Goal: Transaction & Acquisition: Subscribe to service/newsletter

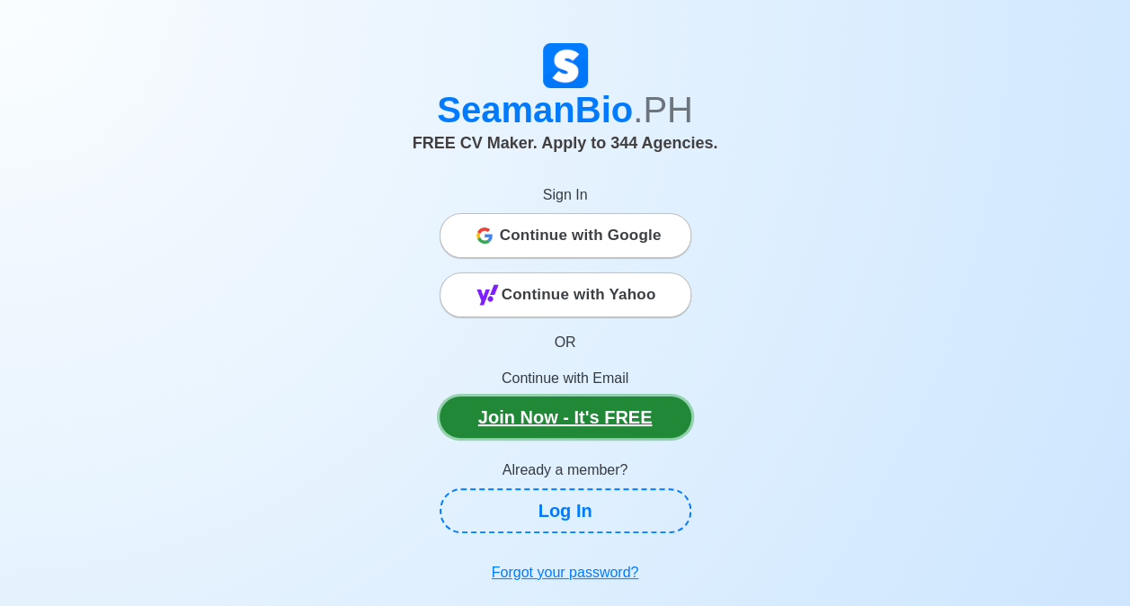
click at [567, 417] on link "Join Now - It's FREE" at bounding box center [566, 417] width 252 height 41
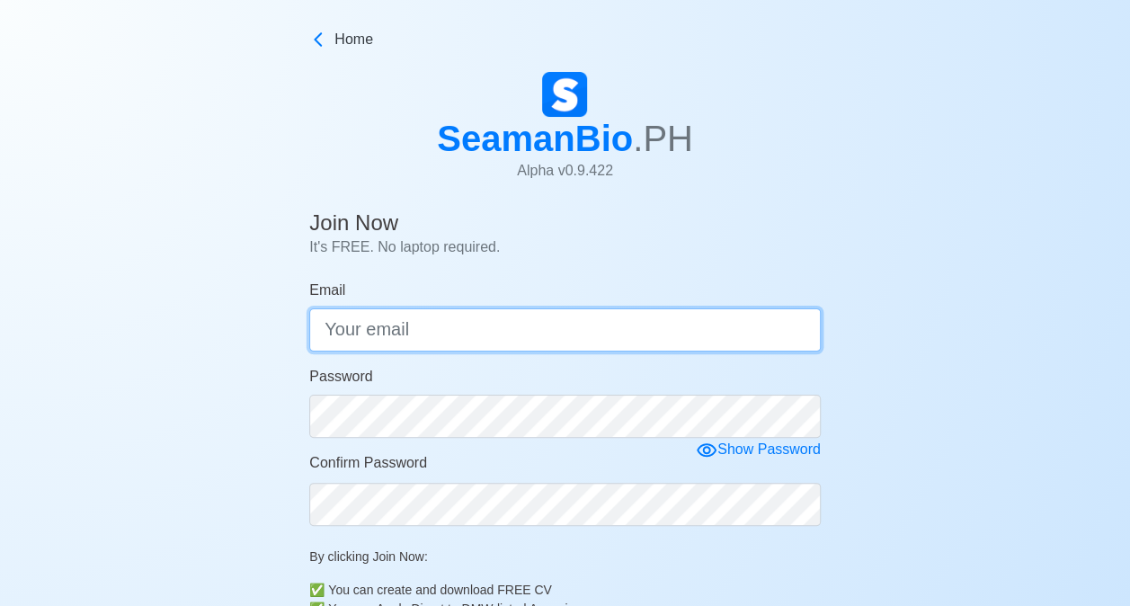
click at [447, 324] on input "Email" at bounding box center [565, 329] width 512 height 43
click at [446, 327] on input "Email" at bounding box center [565, 329] width 512 height 43
type input "[EMAIL_ADDRESS][DOMAIN_NAME]"
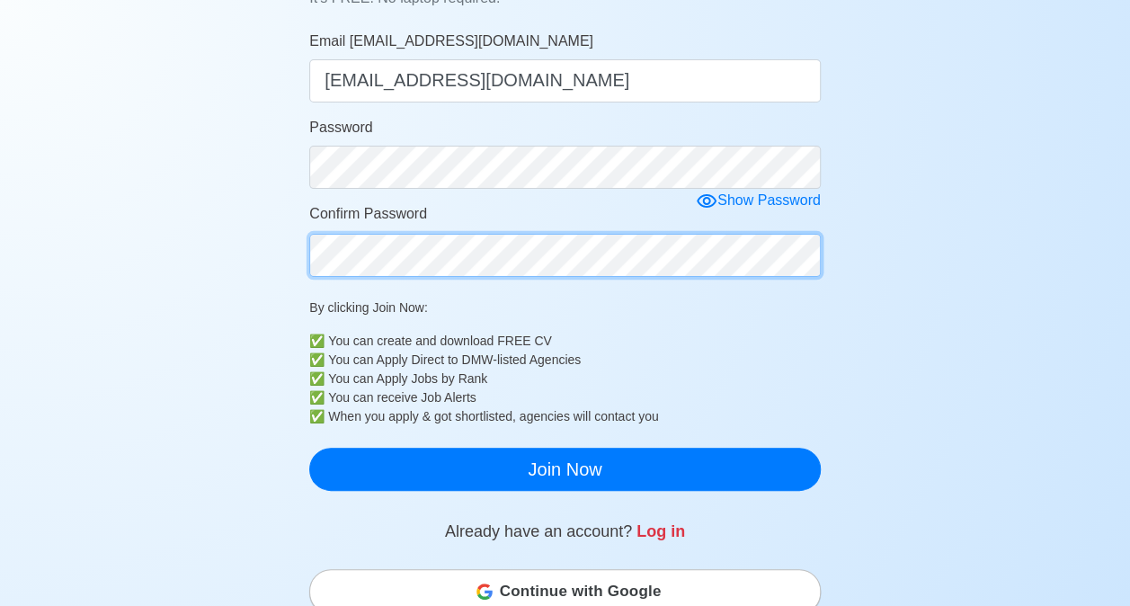
scroll to position [360, 0]
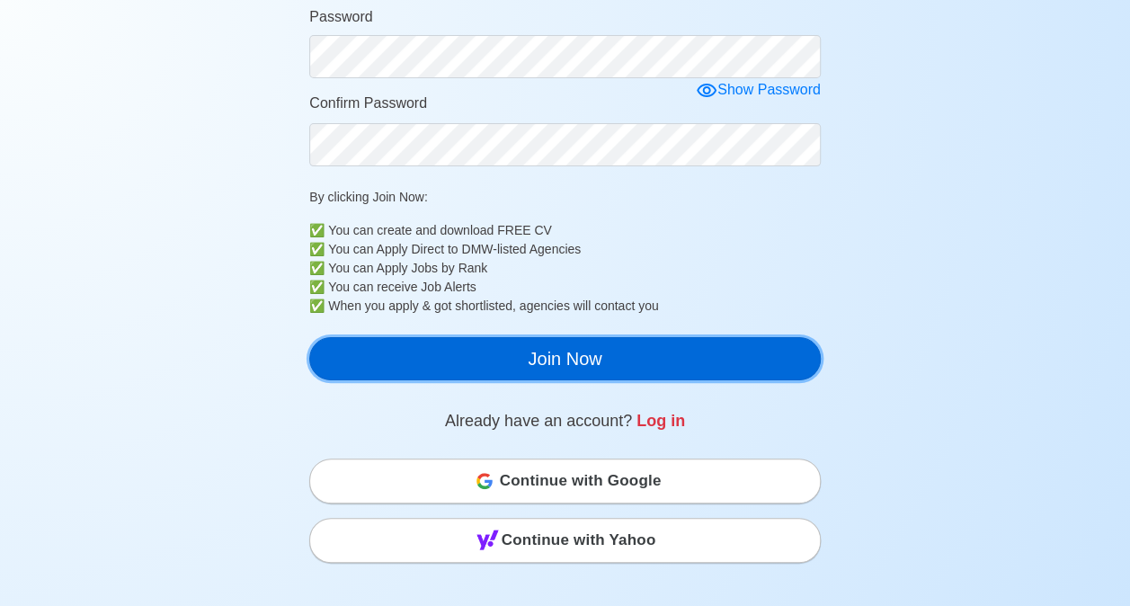
click at [532, 348] on button "Join Now" at bounding box center [565, 358] width 512 height 43
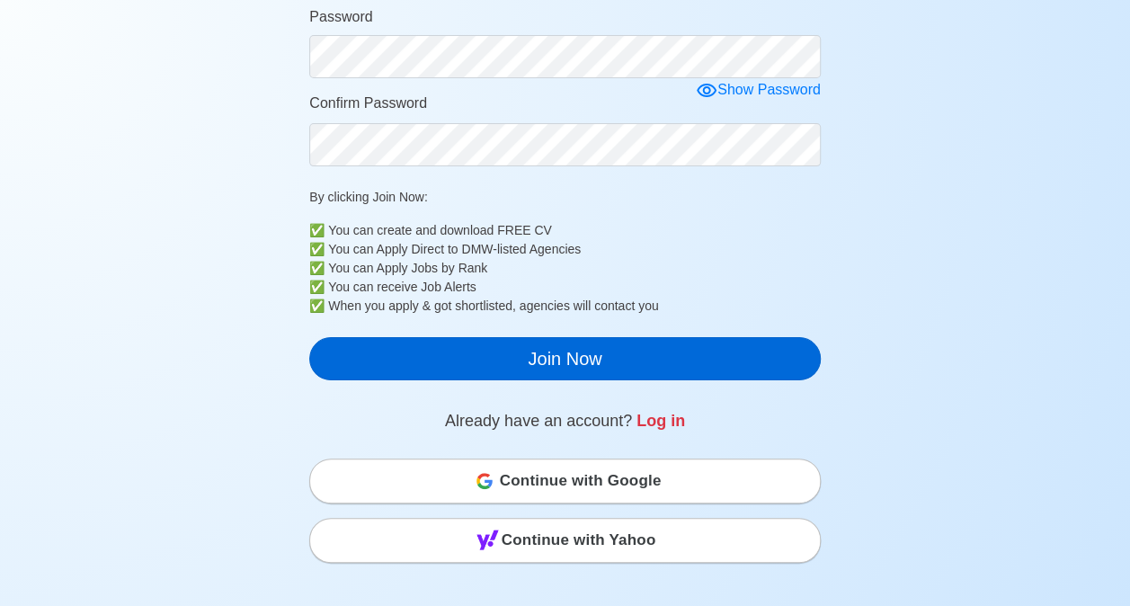
scroll to position [22, 0]
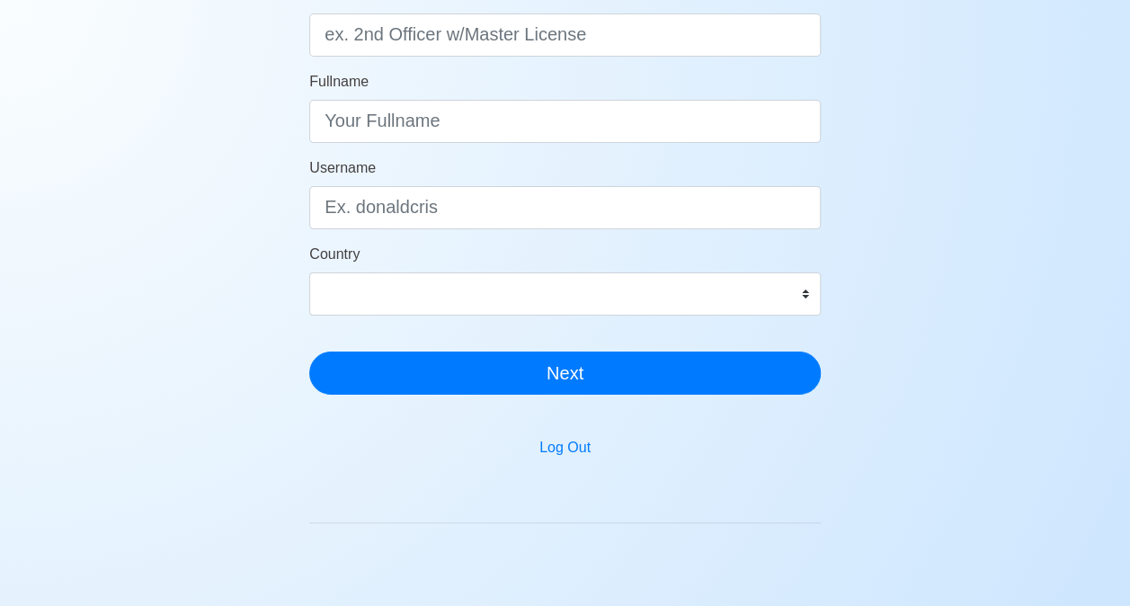
scroll to position [268, 0]
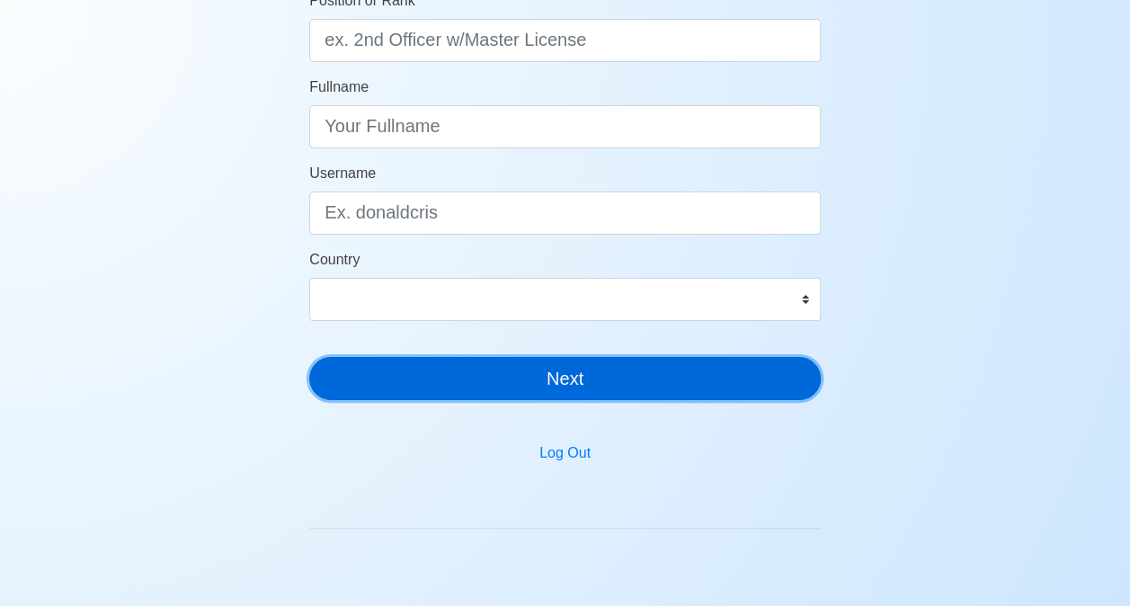
click at [591, 380] on button "Next" at bounding box center [565, 378] width 512 height 43
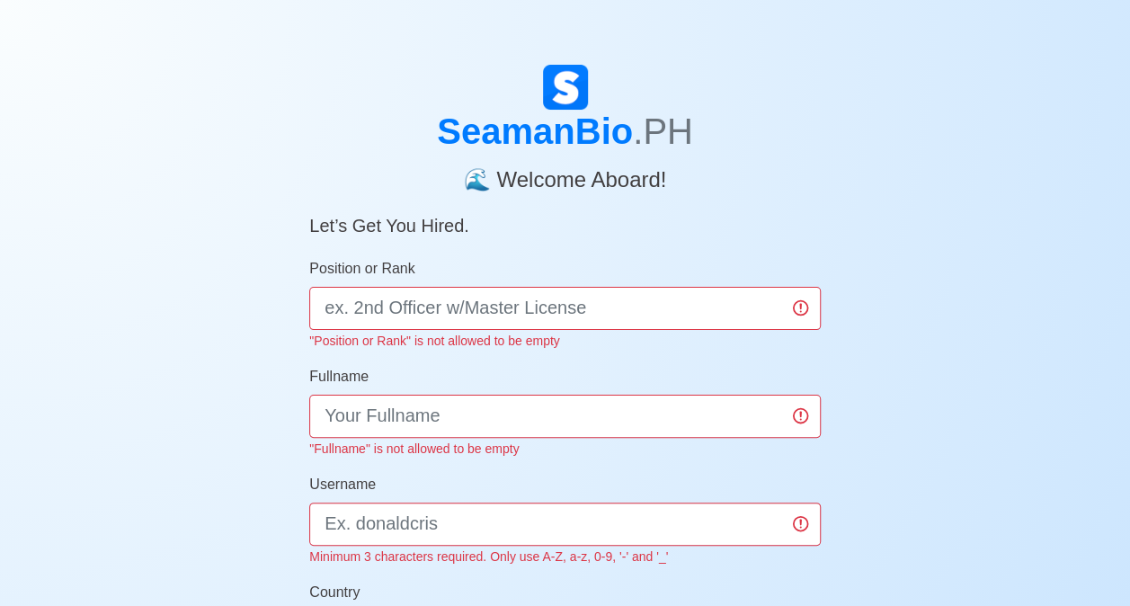
scroll to position [534, 0]
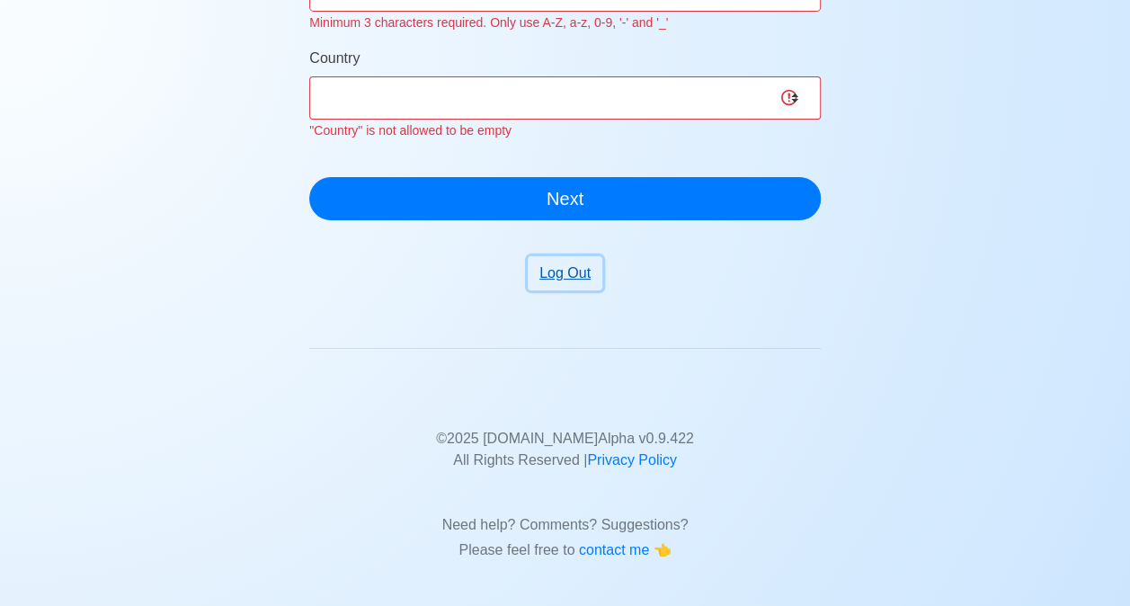
click at [554, 273] on button "Log Out" at bounding box center [565, 273] width 75 height 34
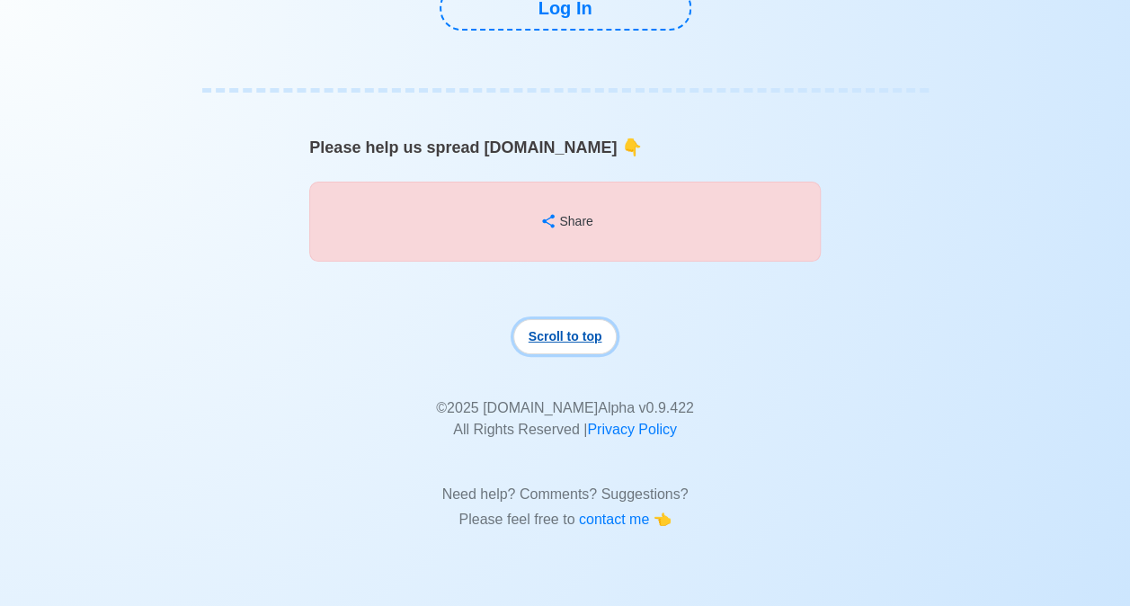
click at [567, 354] on button "Scroll to top" at bounding box center [566, 336] width 104 height 35
